Goal: Find specific page/section: Find specific page/section

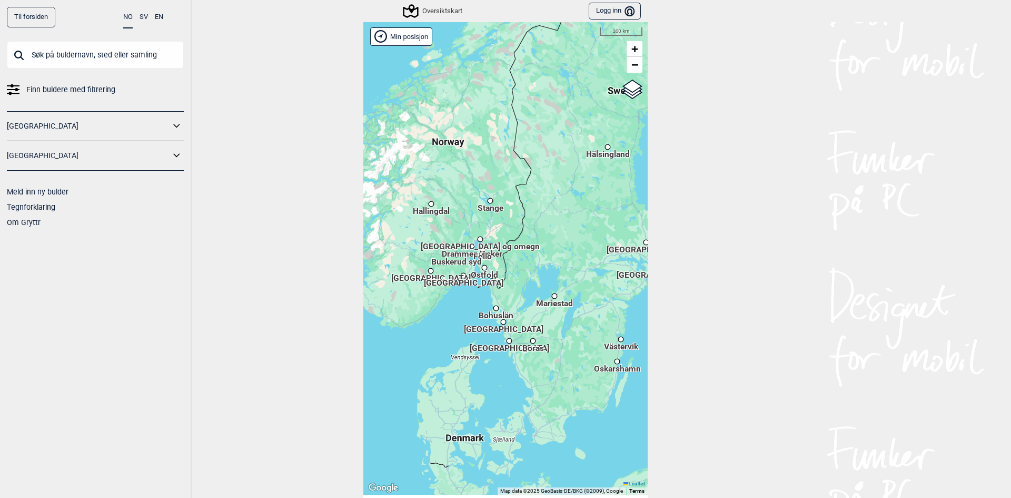
click at [133, 65] on input "text" at bounding box center [95, 54] width 177 height 27
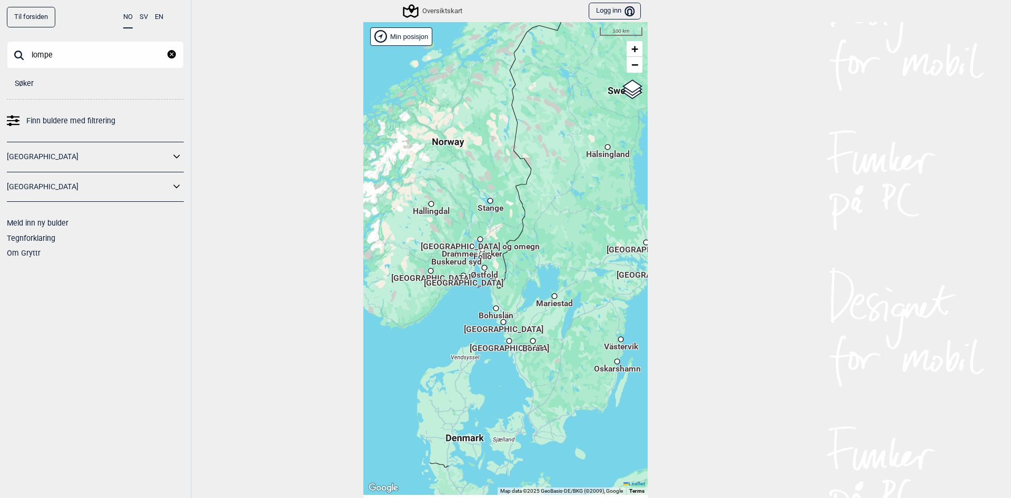
click at [124, 54] on input "lompe" at bounding box center [95, 54] width 177 height 27
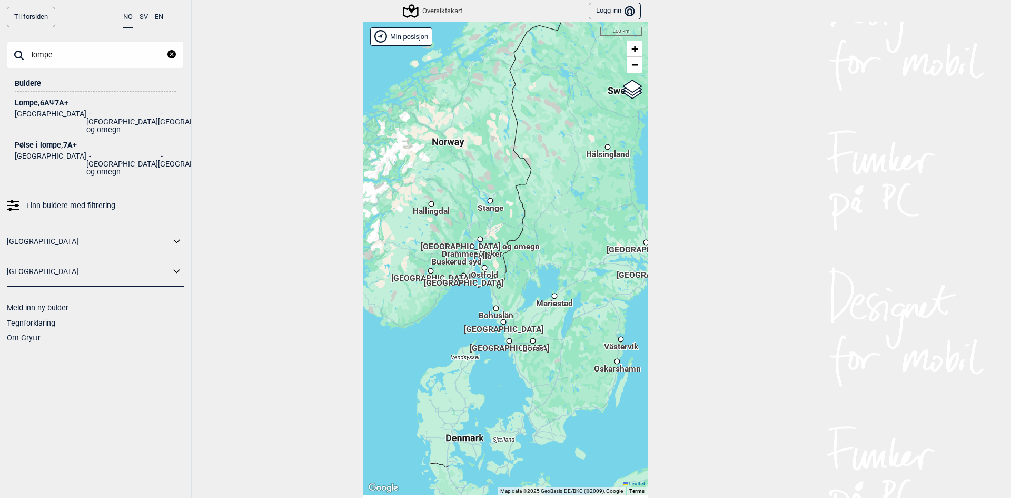
type input "lompe"
click at [26, 102] on div "Lompe , 6A Ψ 7A+" at bounding box center [95, 103] width 161 height 8
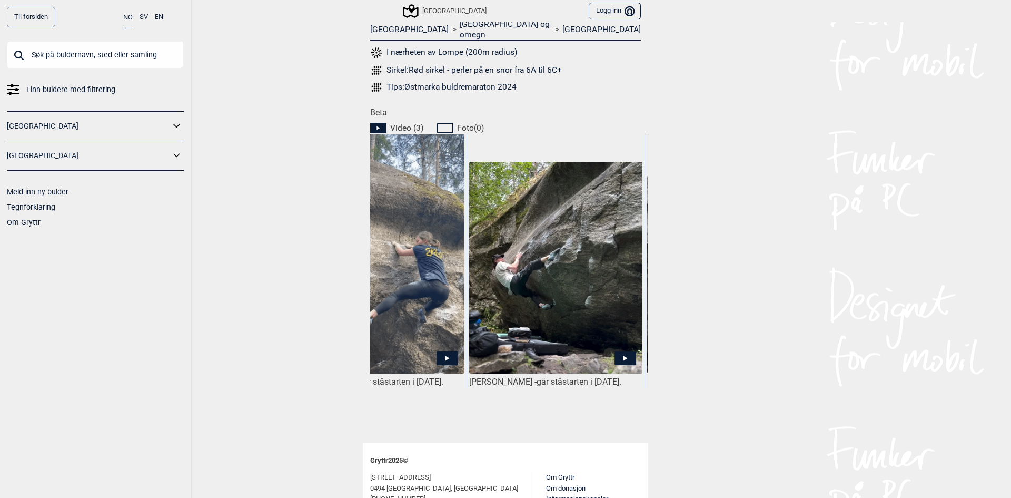
scroll to position [0, 111]
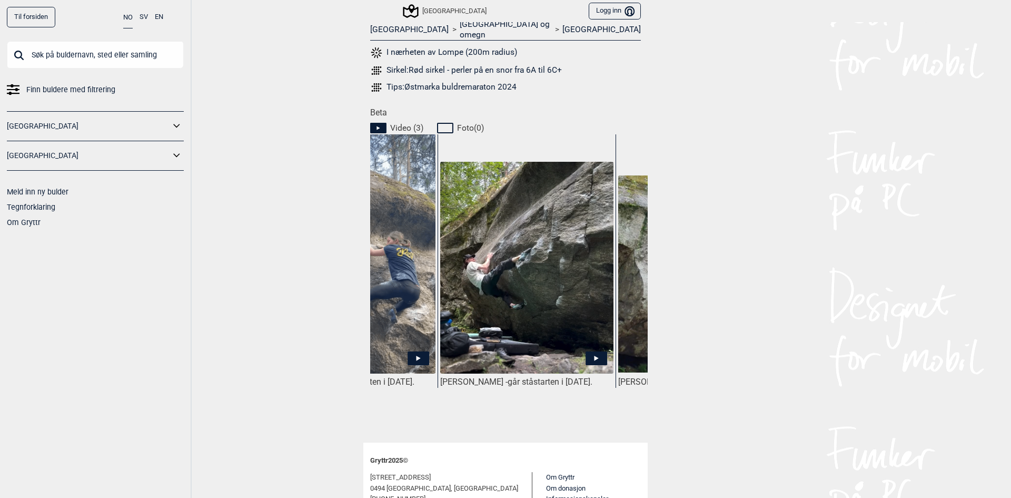
click at [594, 351] on icon at bounding box center [597, 358] width 22 height 14
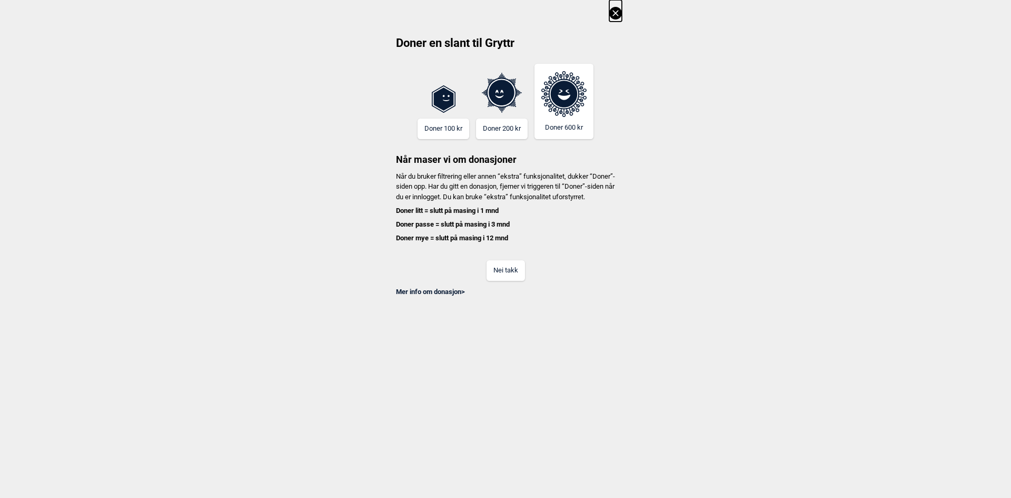
click at [613, 6] on button at bounding box center [615, 11] width 13 height 22
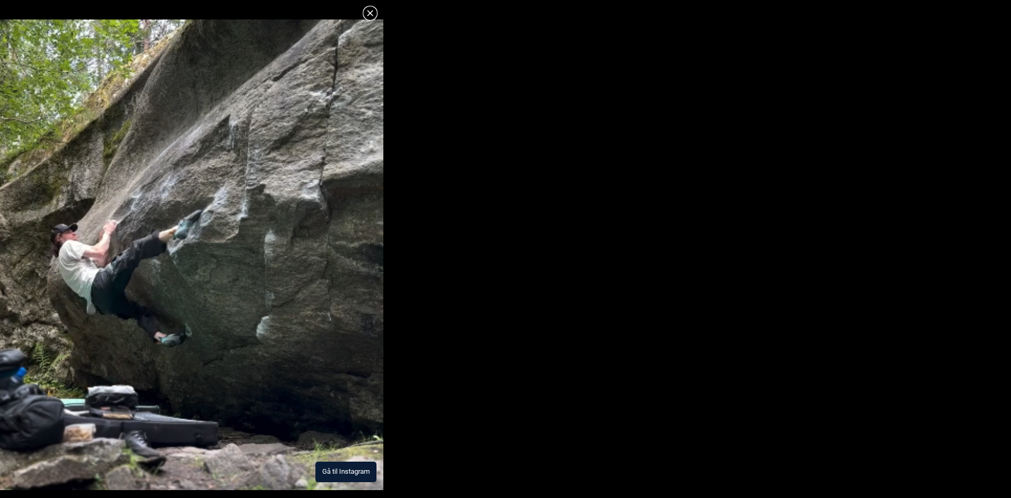
click at [358, 470] on button "Gå til Instagram" at bounding box center [346, 471] width 61 height 21
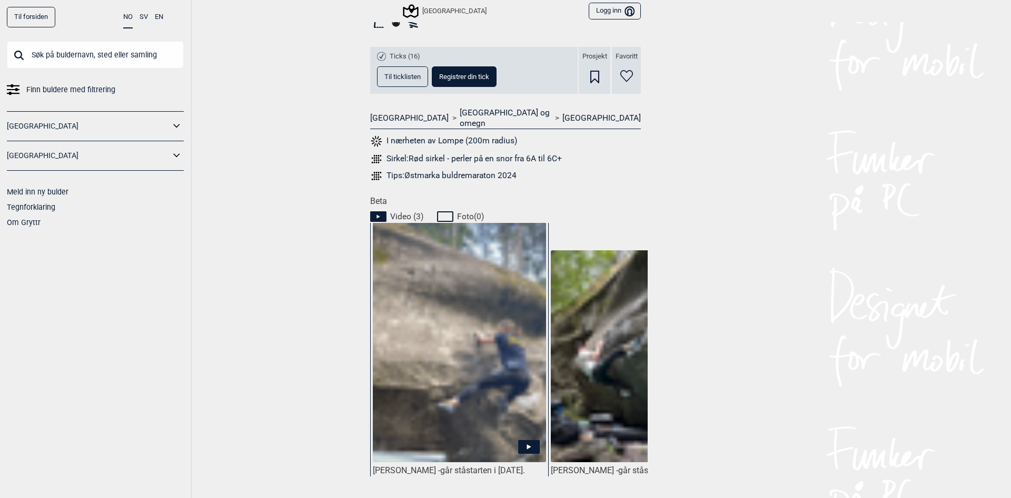
scroll to position [351, 0]
click at [520, 439] on icon at bounding box center [529, 446] width 22 height 14
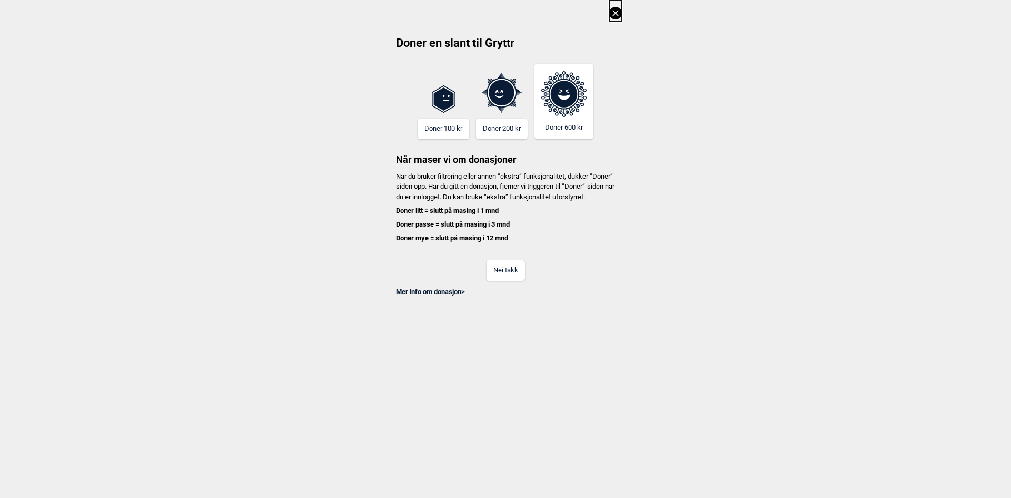
click at [615, 14] on icon at bounding box center [616, 13] width 6 height 6
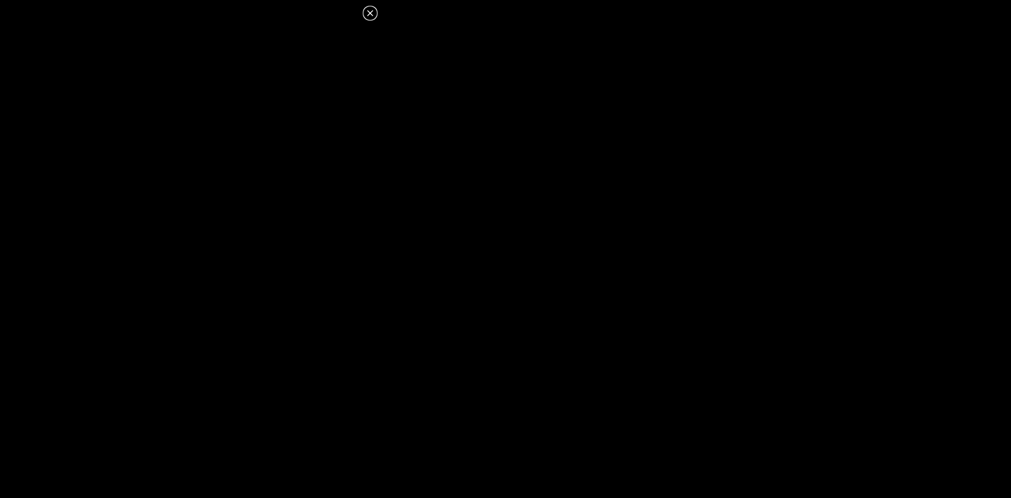
click at [368, 13] on icon at bounding box center [370, 13] width 13 height 13
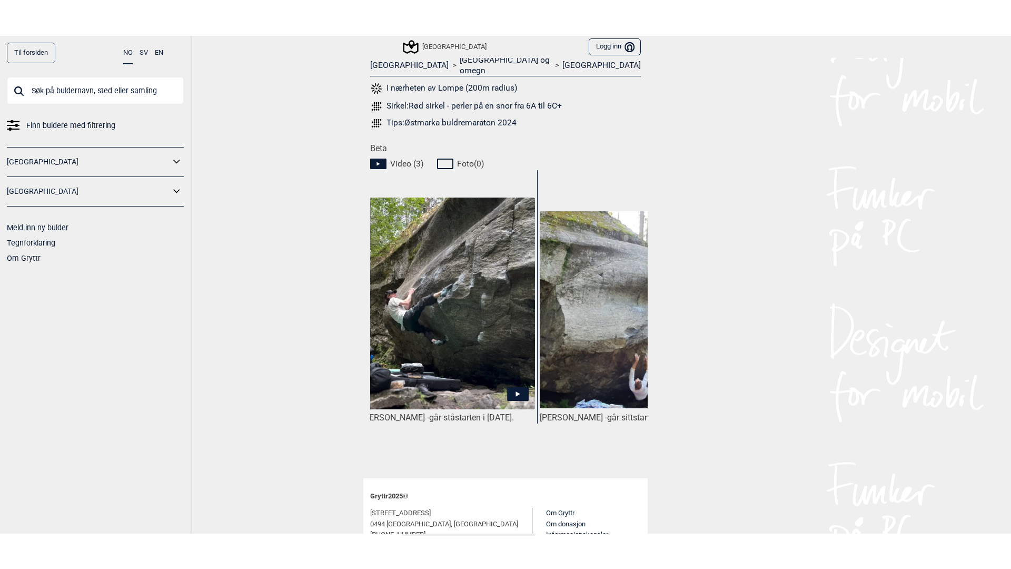
scroll to position [0, 257]
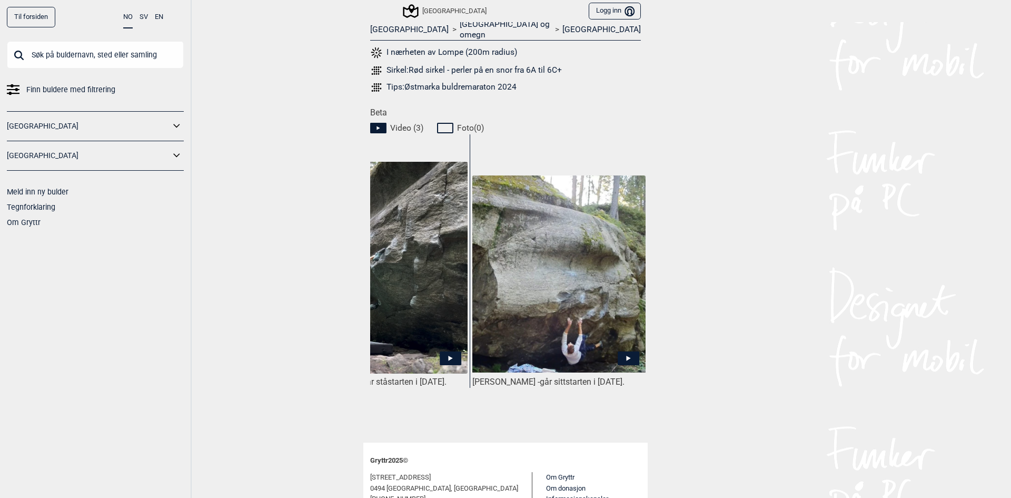
click at [594, 311] on img at bounding box center [558, 273] width 173 height 197
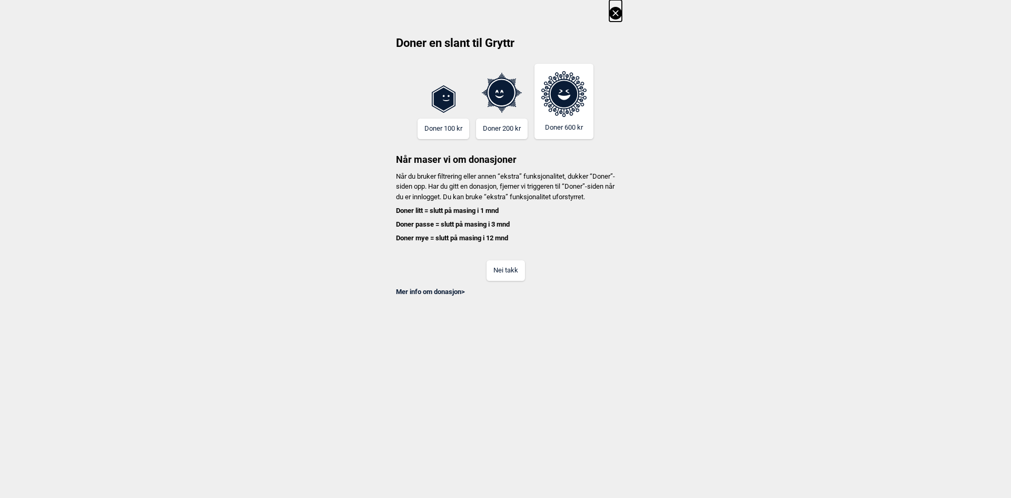
click at [610, 13] on icon at bounding box center [615, 13] width 13 height 13
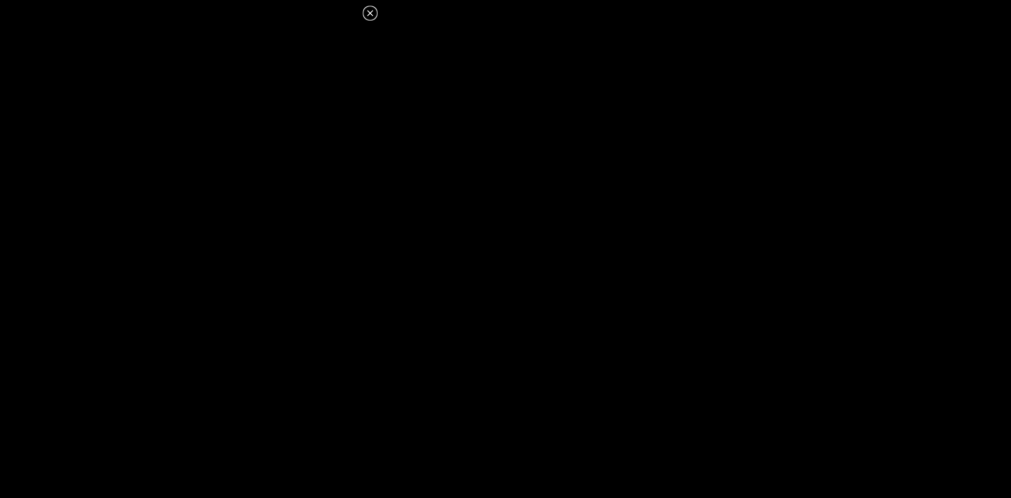
scroll to position [439, 0]
click at [370, 11] on icon at bounding box center [370, 13] width 13 height 13
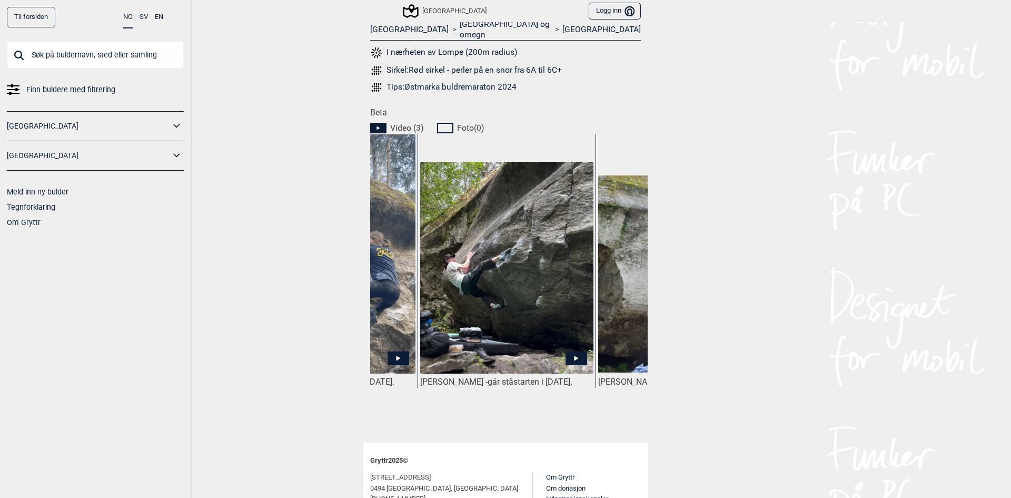
scroll to position [0, 98]
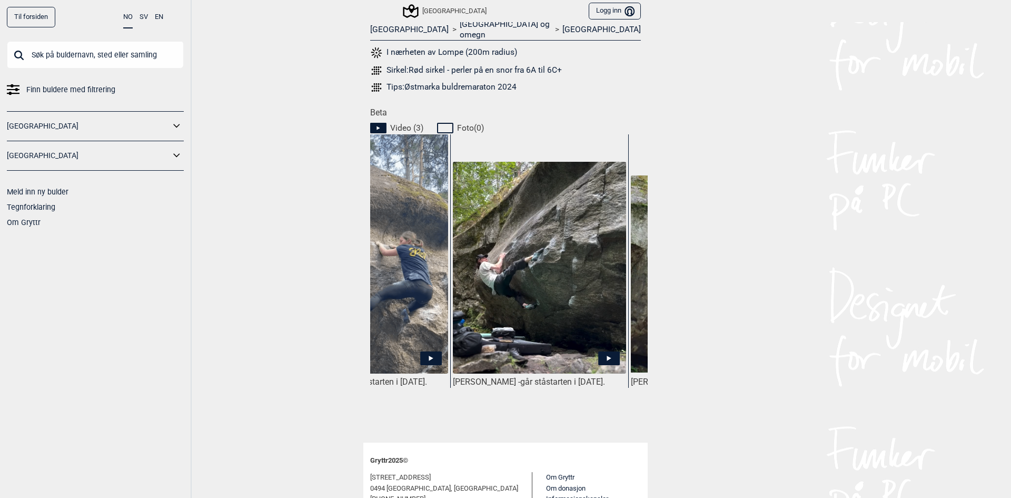
click at [610, 351] on icon at bounding box center [609, 358] width 22 height 14
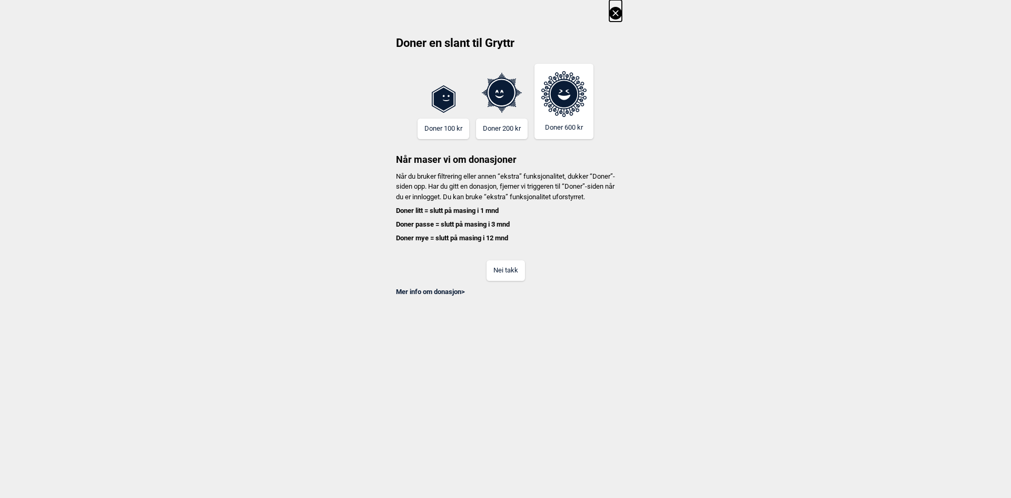
click at [618, 13] on icon at bounding box center [615, 13] width 13 height 13
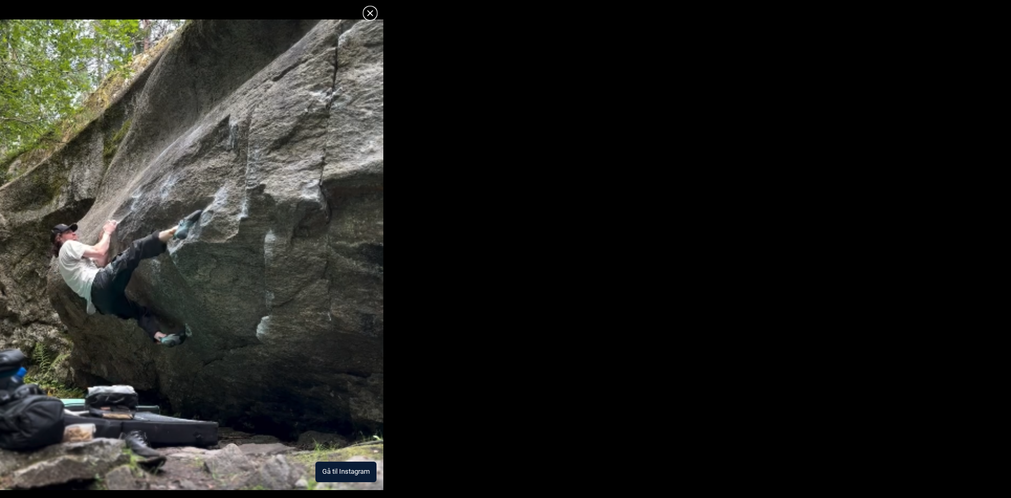
click at [358, 470] on button "Gå til Instagram" at bounding box center [346, 471] width 61 height 21
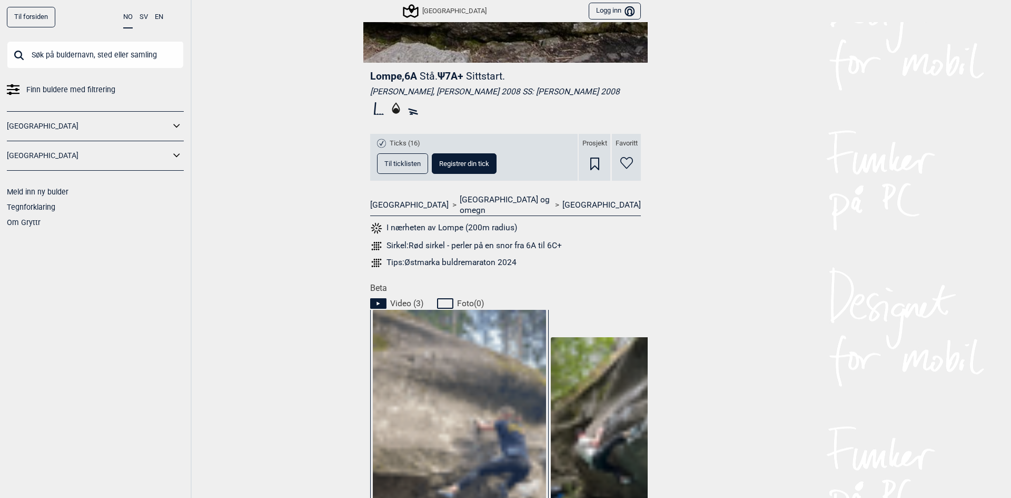
scroll to position [439, 0]
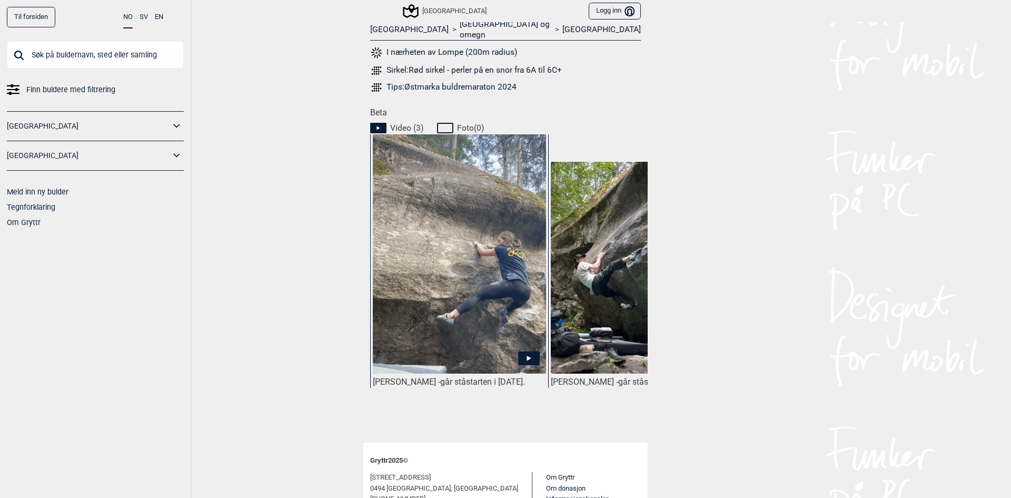
click at [492, 298] on img at bounding box center [459, 266] width 173 height 264
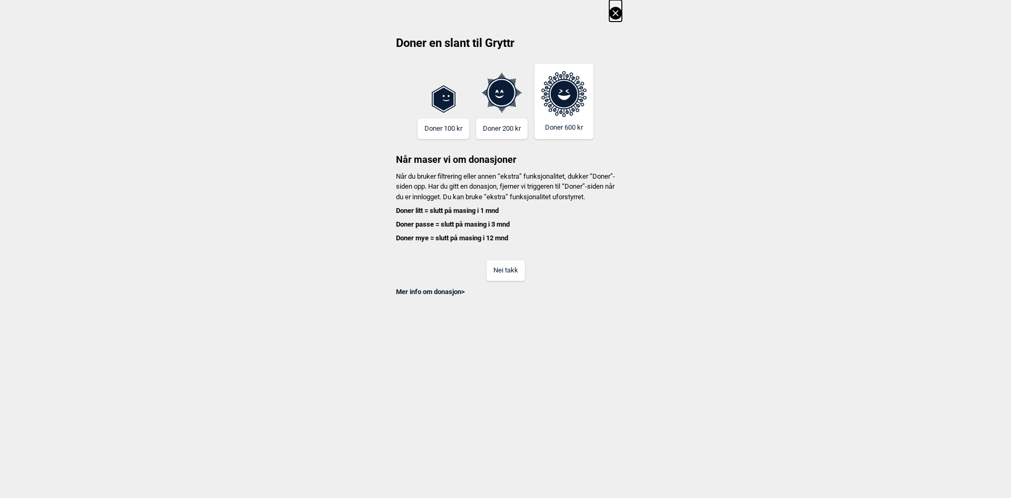
click at [618, 13] on icon at bounding box center [615, 13] width 13 height 13
